Goal: Task Accomplishment & Management: Manage account settings

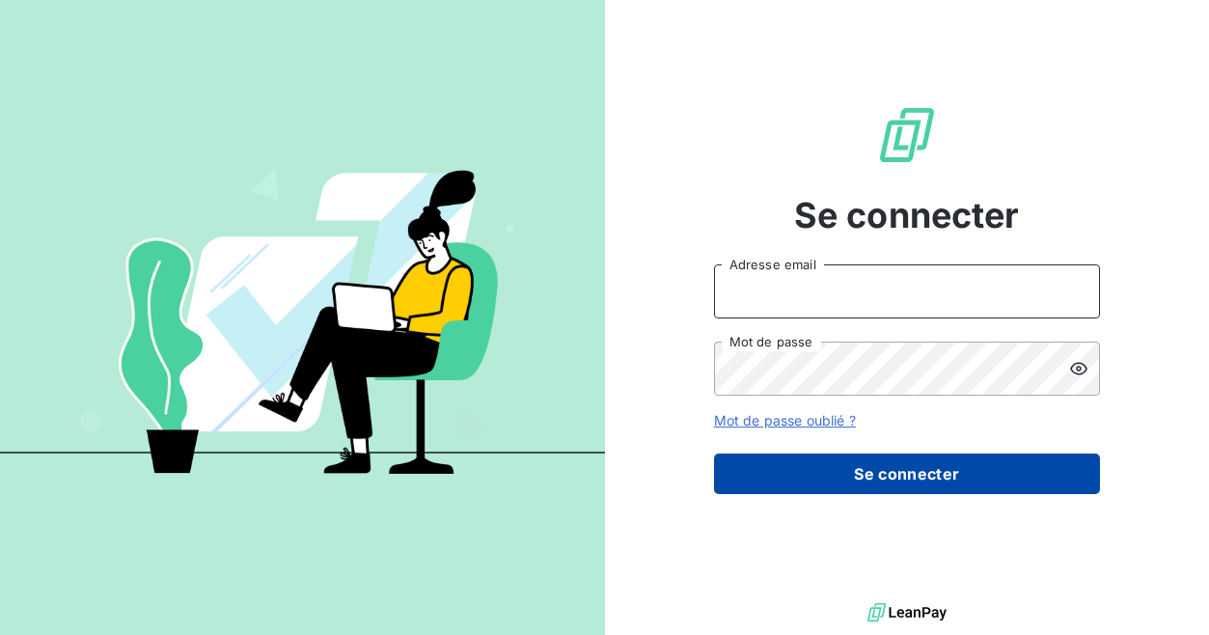
type input "[PERSON_NAME][EMAIL_ADDRESS][PERSON_NAME][DOMAIN_NAME]"
click at [853, 478] on button "Se connecter" at bounding box center [907, 473] width 386 height 41
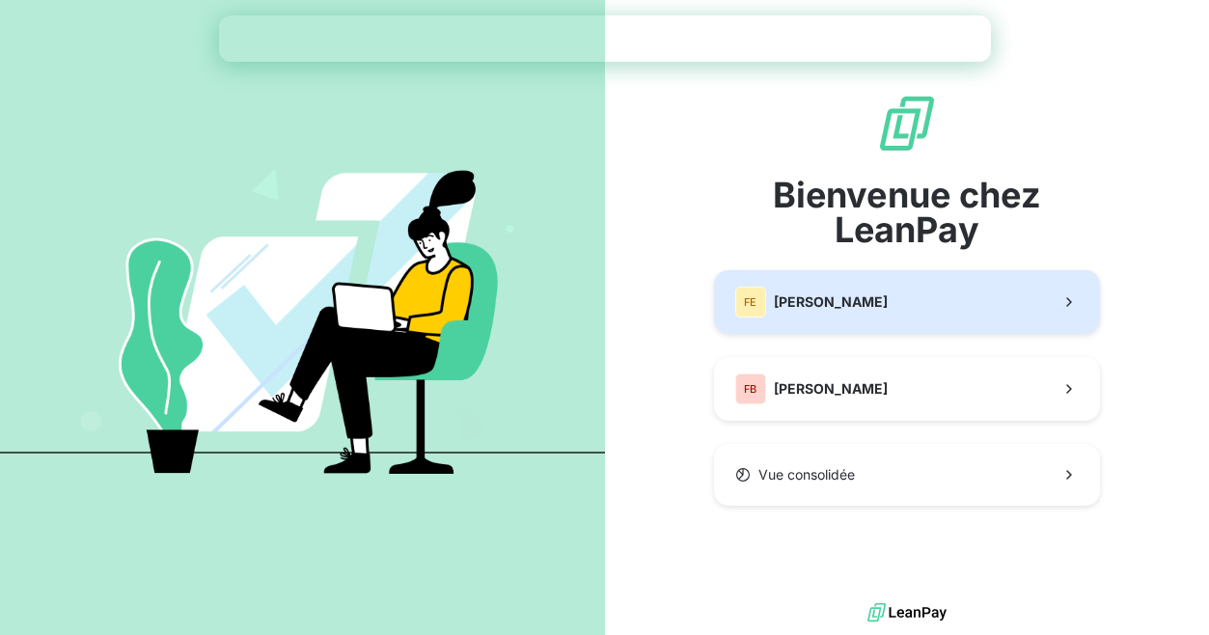
click at [883, 309] on button "FE Fedrigoni" at bounding box center [907, 302] width 386 height 64
